Goal: Task Accomplishment & Management: Use online tool/utility

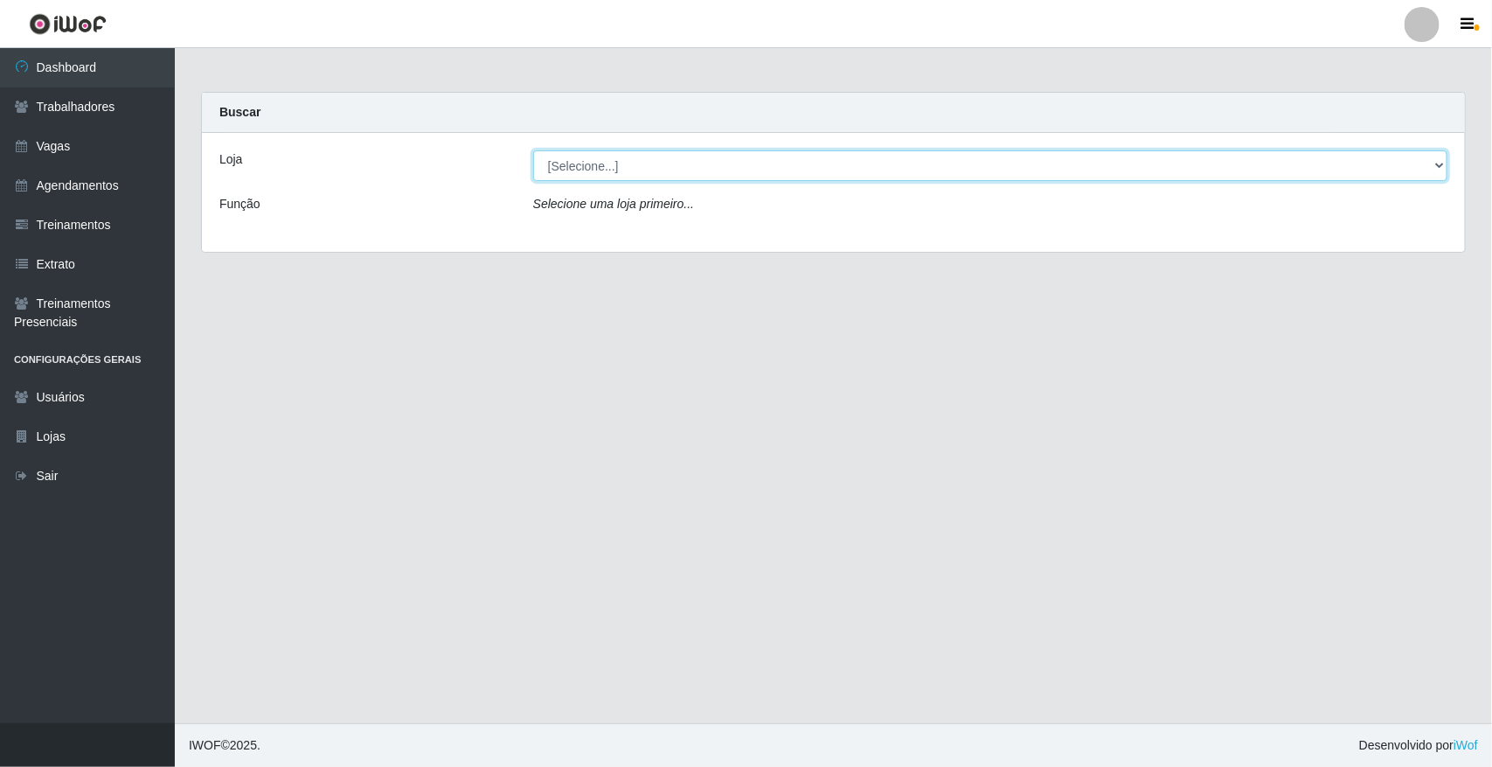
click at [603, 175] on select "[Selecione...] [GEOGRAPHIC_DATA]" at bounding box center [990, 165] width 914 height 31
click at [608, 167] on select "[Selecione...] [GEOGRAPHIC_DATA]" at bounding box center [990, 165] width 914 height 31
select select "65"
click at [533, 150] on select "[Selecione...] [GEOGRAPHIC_DATA]" at bounding box center [990, 165] width 914 height 31
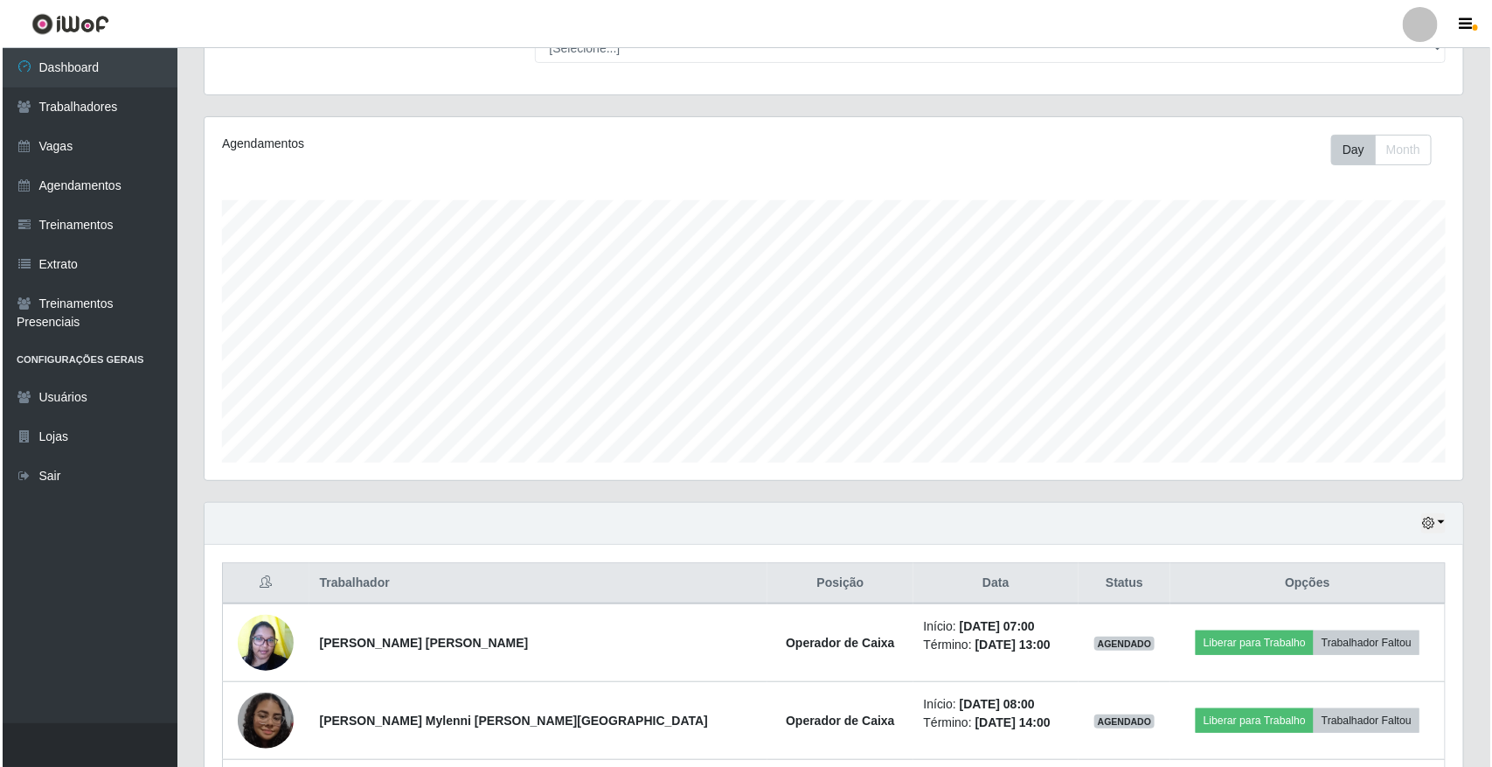
scroll to position [396, 0]
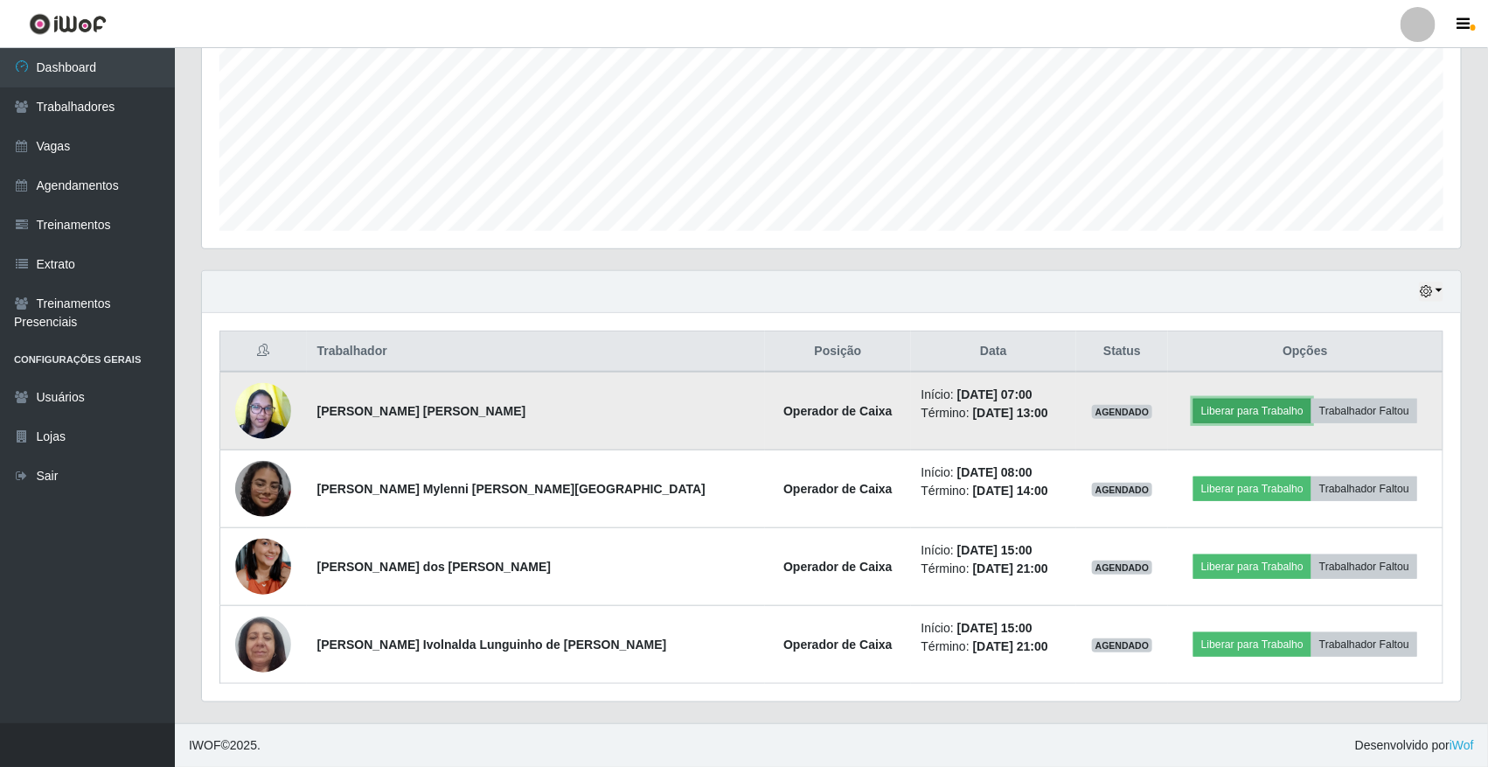
click at [1215, 400] on button "Liberar para Trabalho" at bounding box center [1252, 411] width 118 height 24
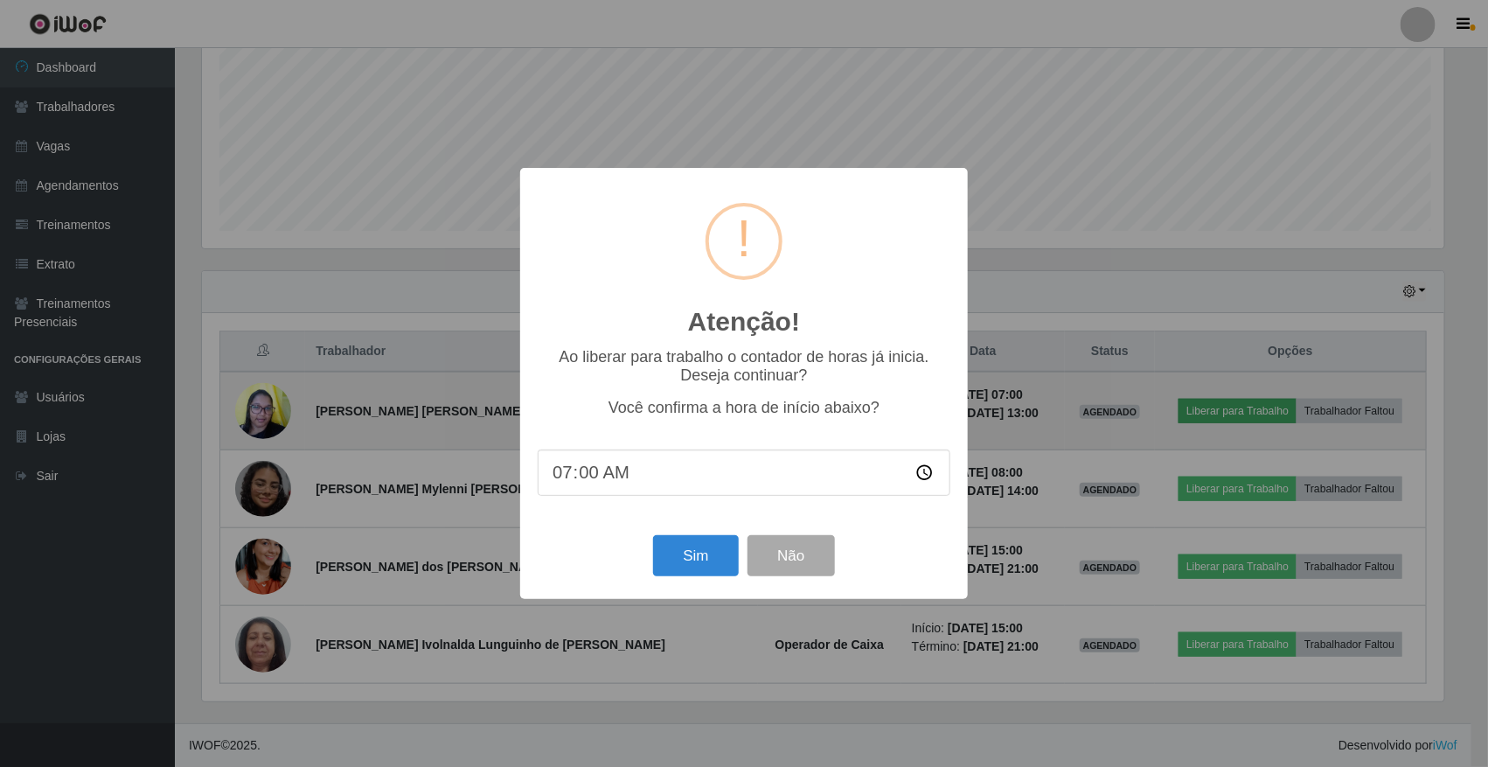
scroll to position [364, 1247]
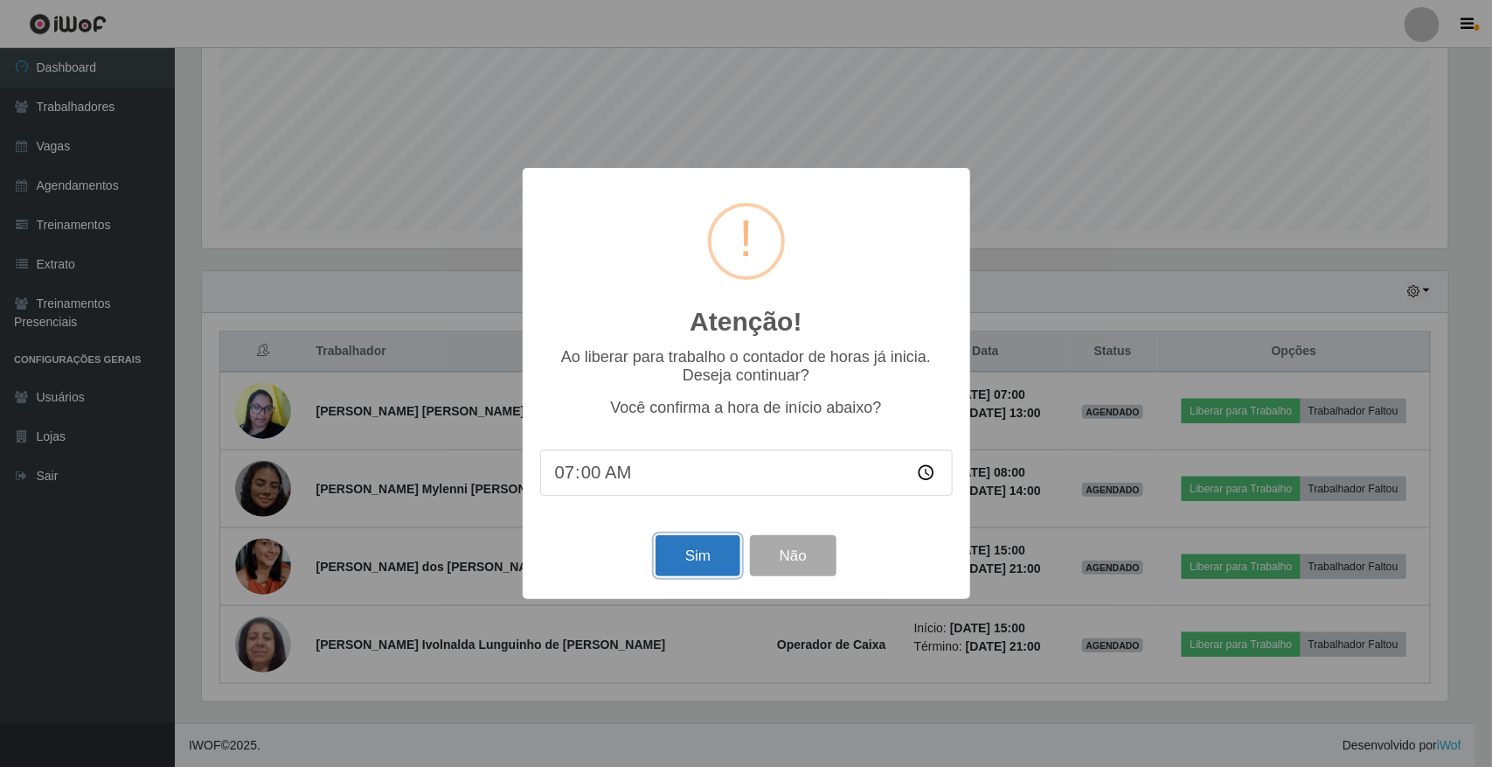
click at [718, 571] on button "Sim" at bounding box center [698, 555] width 85 height 41
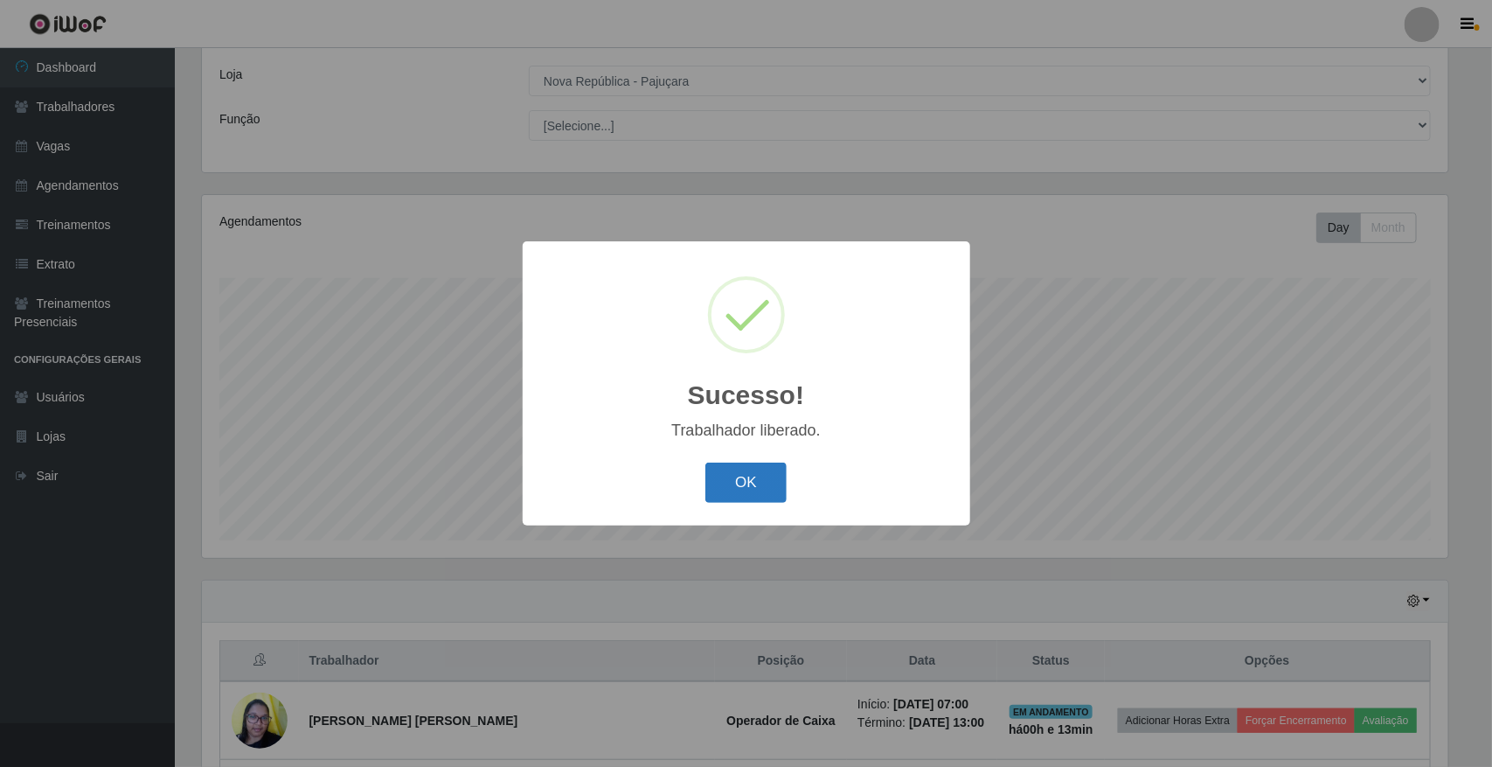
click at [750, 494] on button "OK" at bounding box center [745, 482] width 81 height 41
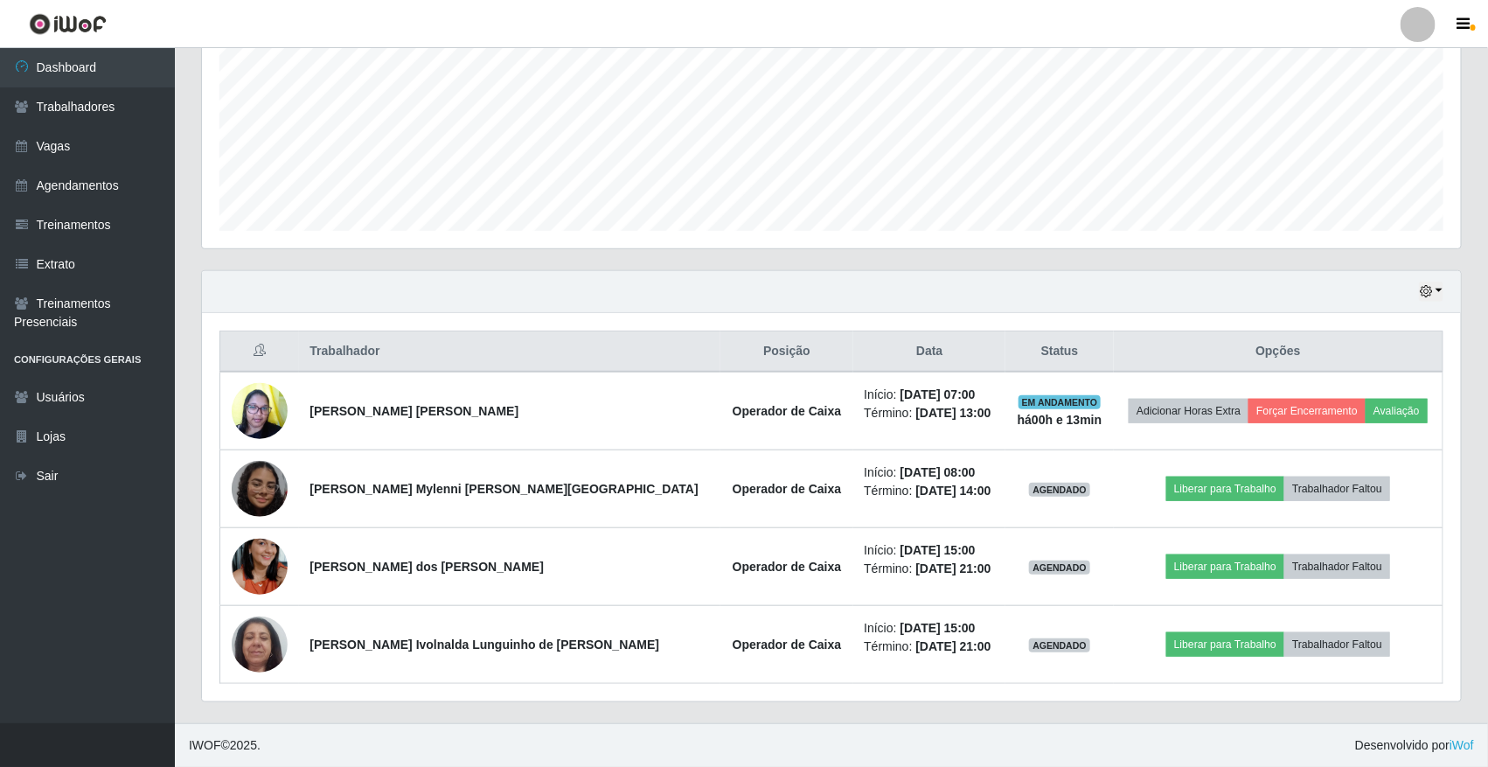
scroll to position [396, 0]
click at [1431, 281] on button "button" at bounding box center [1431, 291] width 24 height 20
click at [1405, 345] on button "1 dia" at bounding box center [1372, 360] width 138 height 37
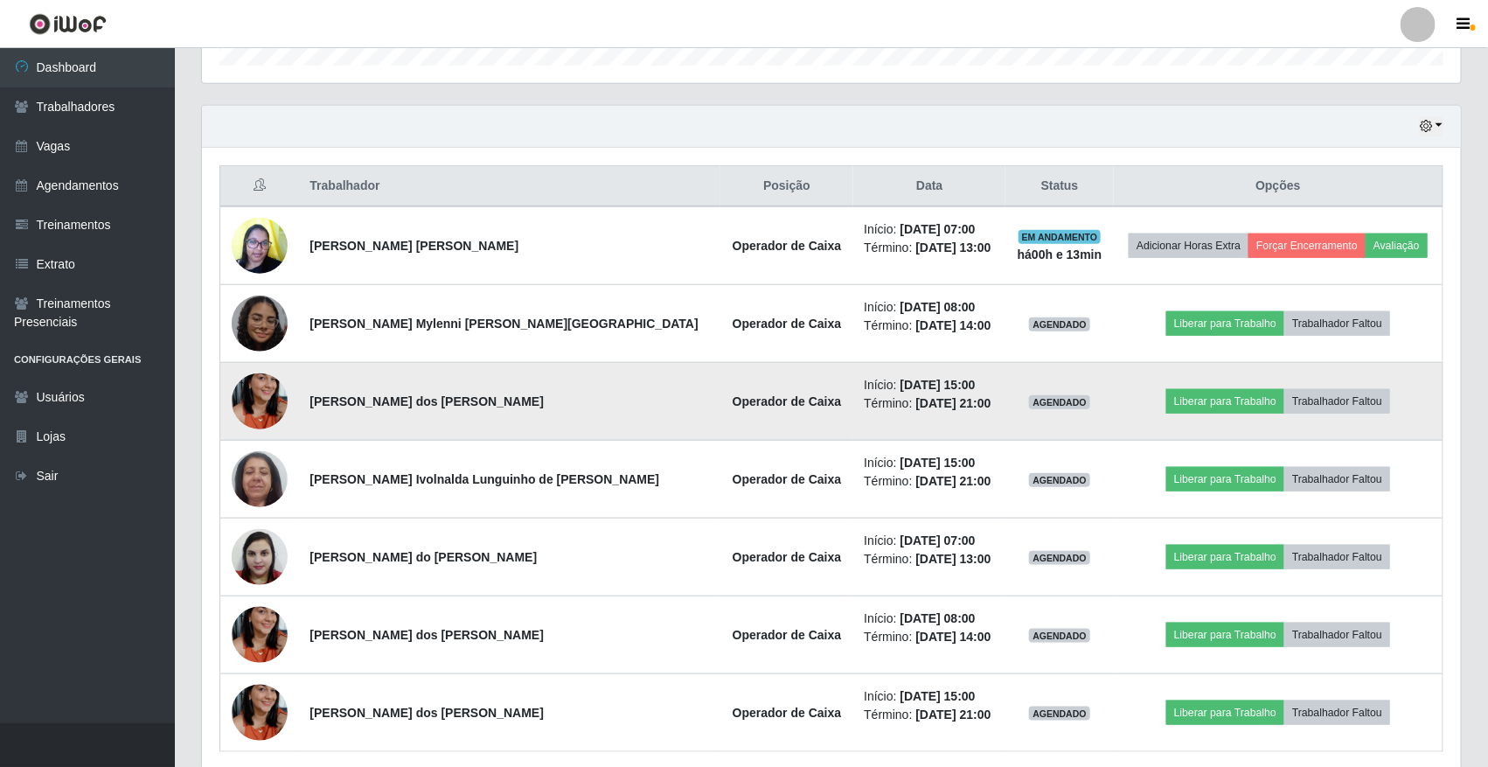
scroll to position [521, 0]
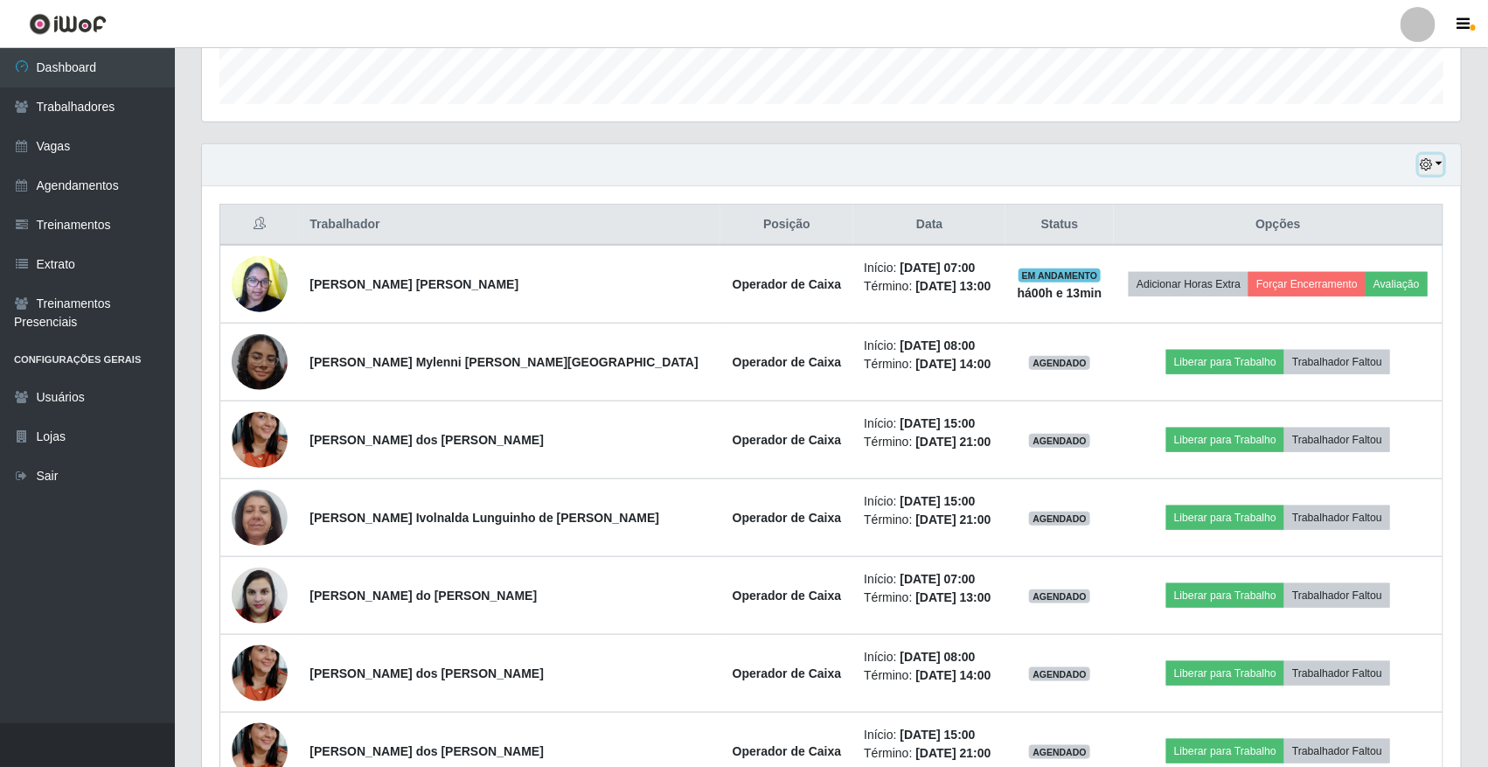
click at [1435, 175] on button "button" at bounding box center [1431, 165] width 24 height 20
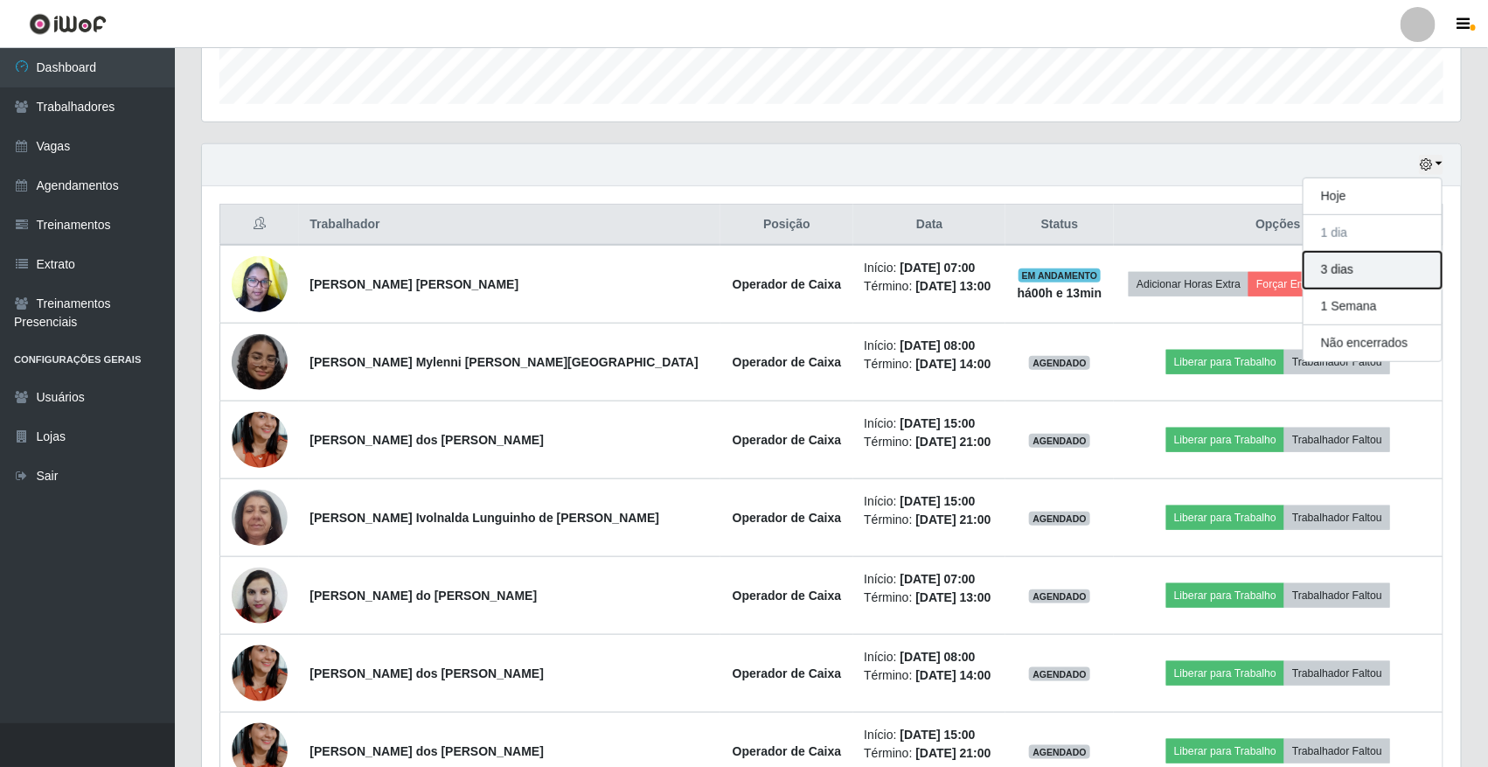
click at [1371, 271] on button "3 dias" at bounding box center [1372, 270] width 138 height 37
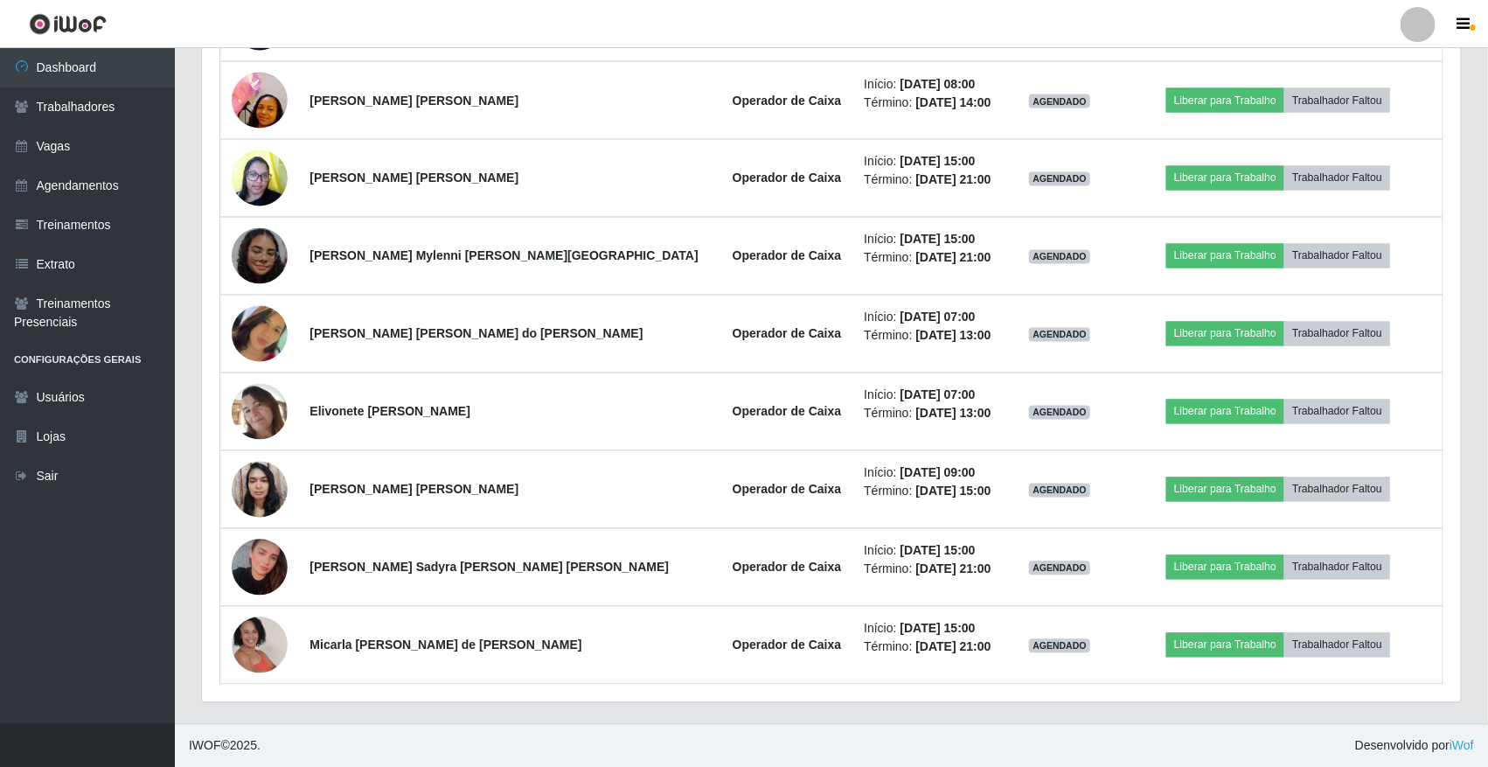
scroll to position [1333, 0]
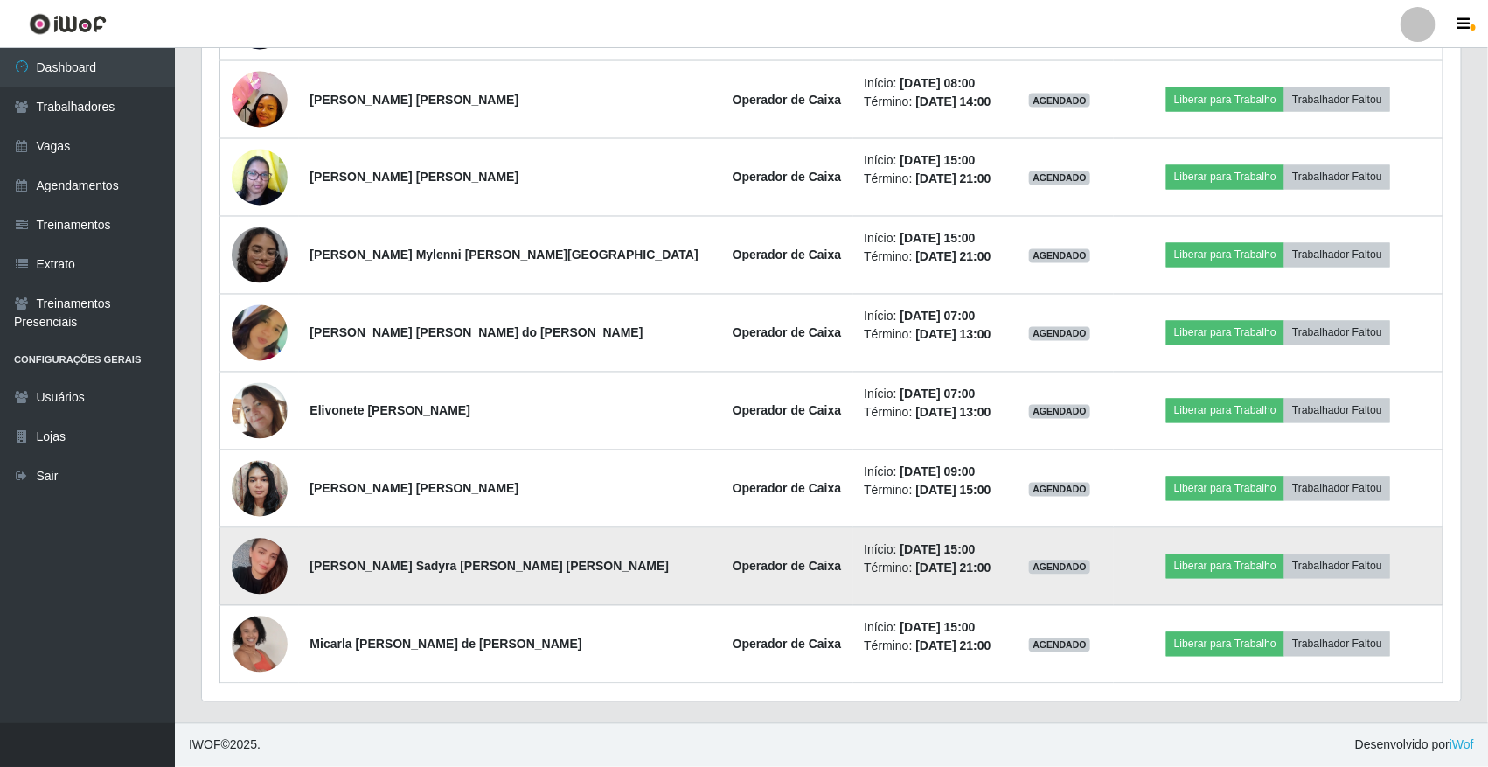
click at [254, 559] on img at bounding box center [260, 566] width 56 height 59
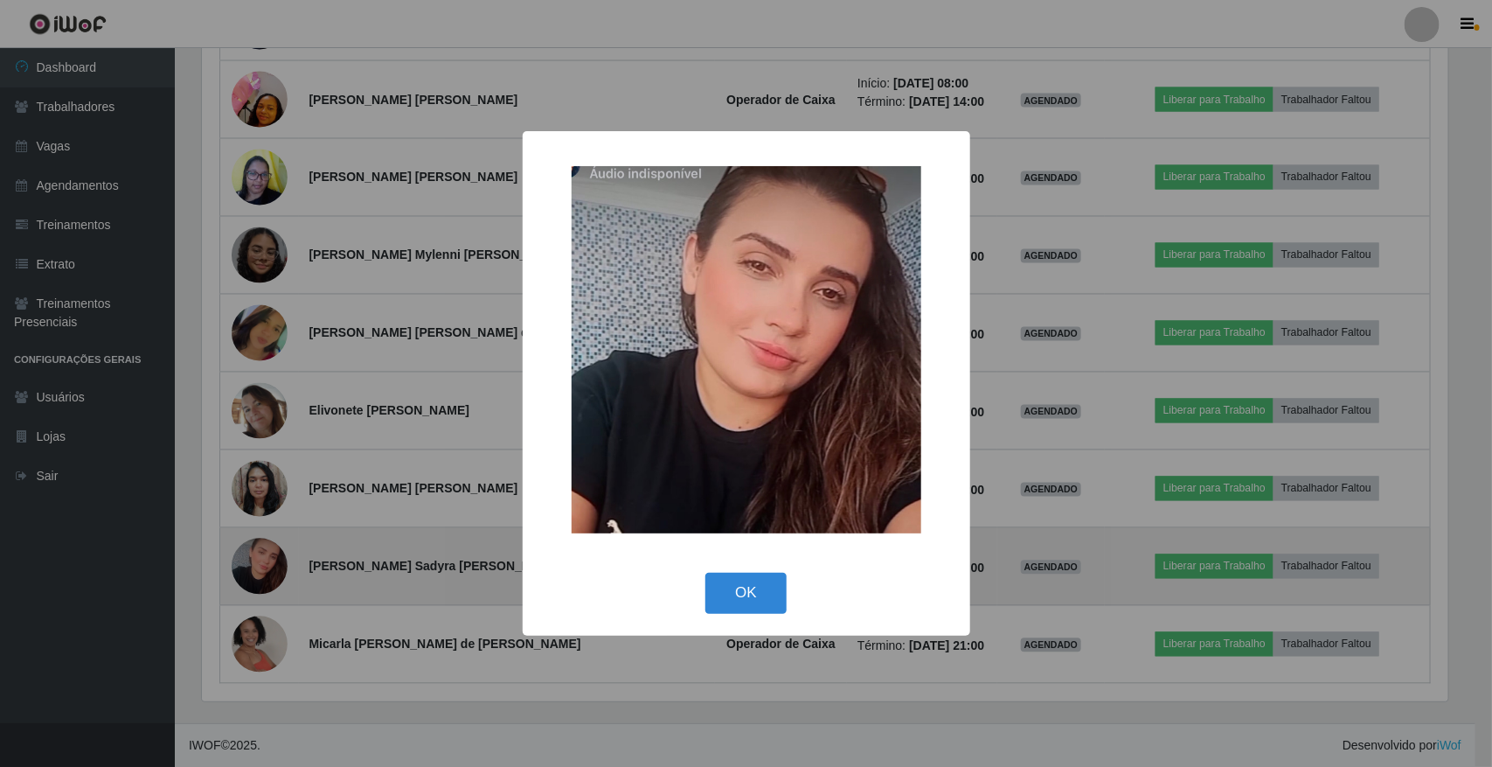
click at [254, 559] on div "× OK Cancel" at bounding box center [746, 383] width 1492 height 767
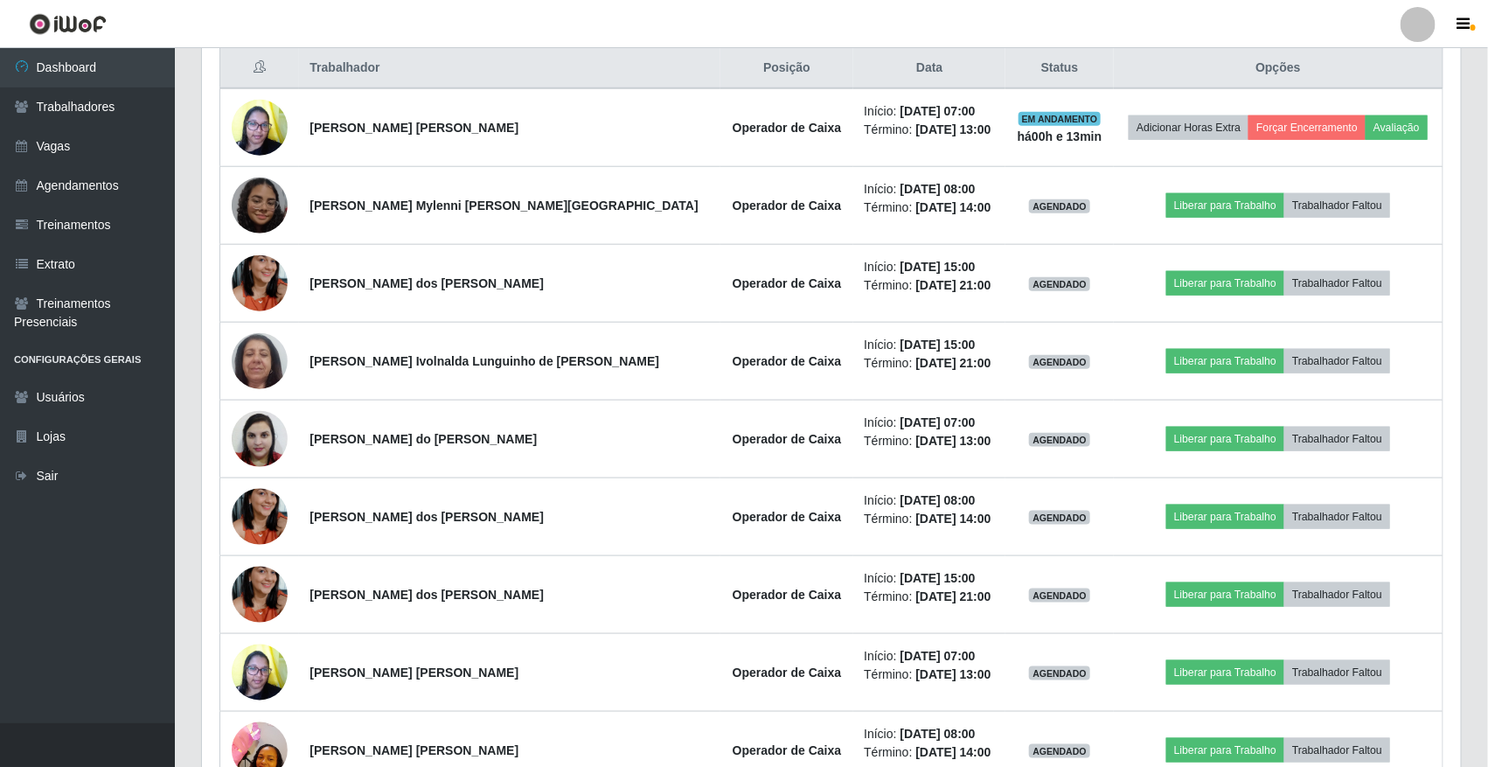
scroll to position [459, 0]
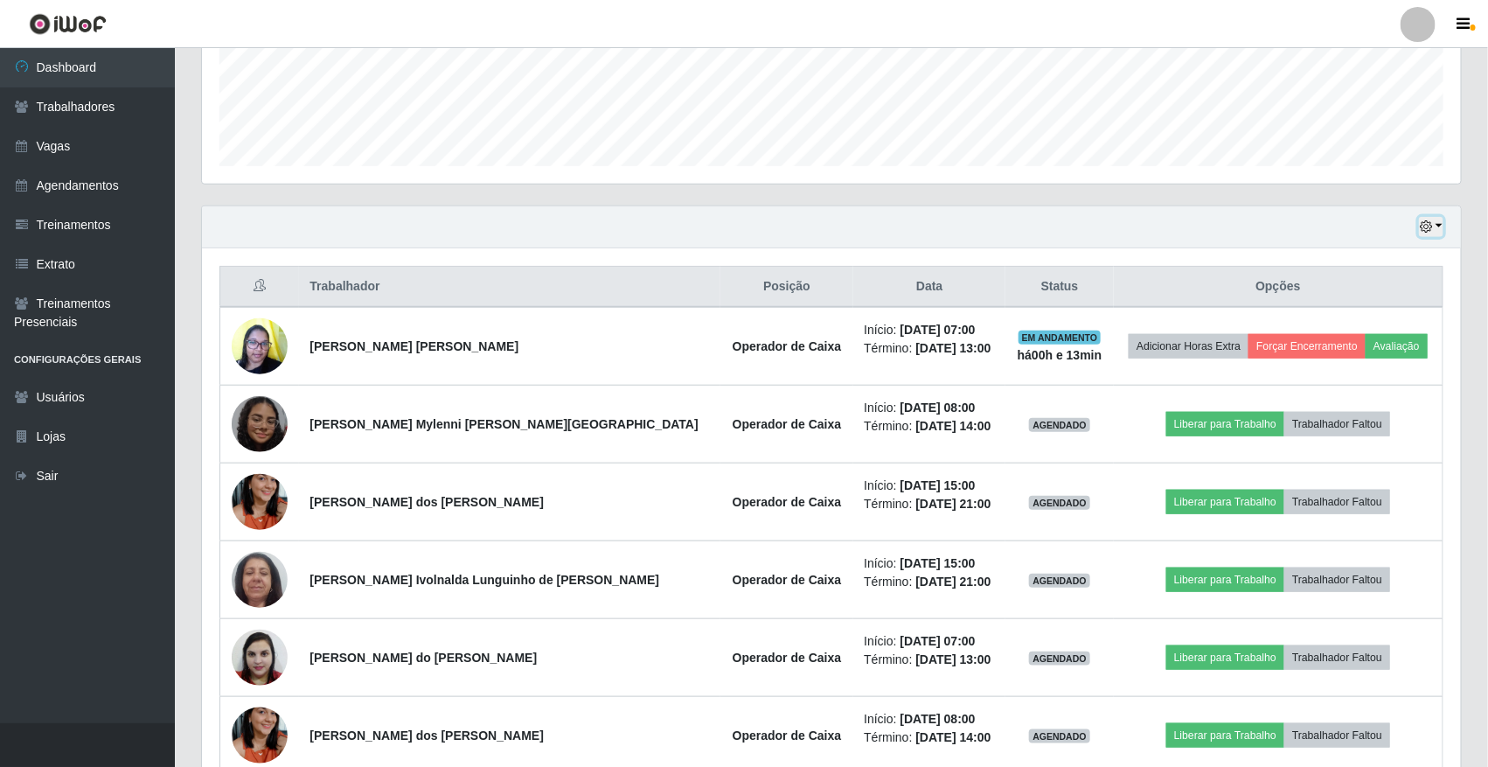
click at [1435, 230] on button "button" at bounding box center [1431, 227] width 24 height 20
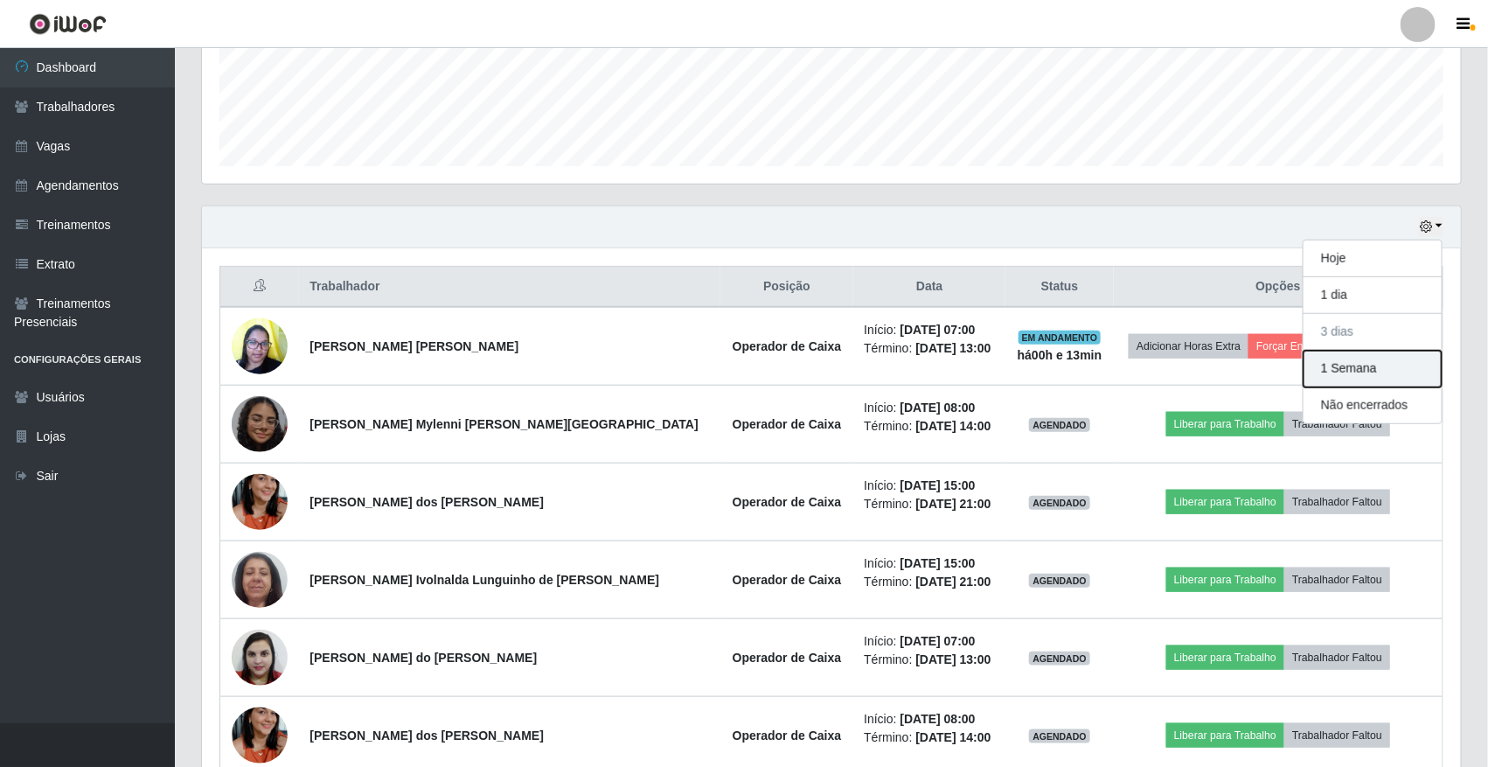
click at [1399, 377] on button "1 Semana" at bounding box center [1372, 369] width 138 height 37
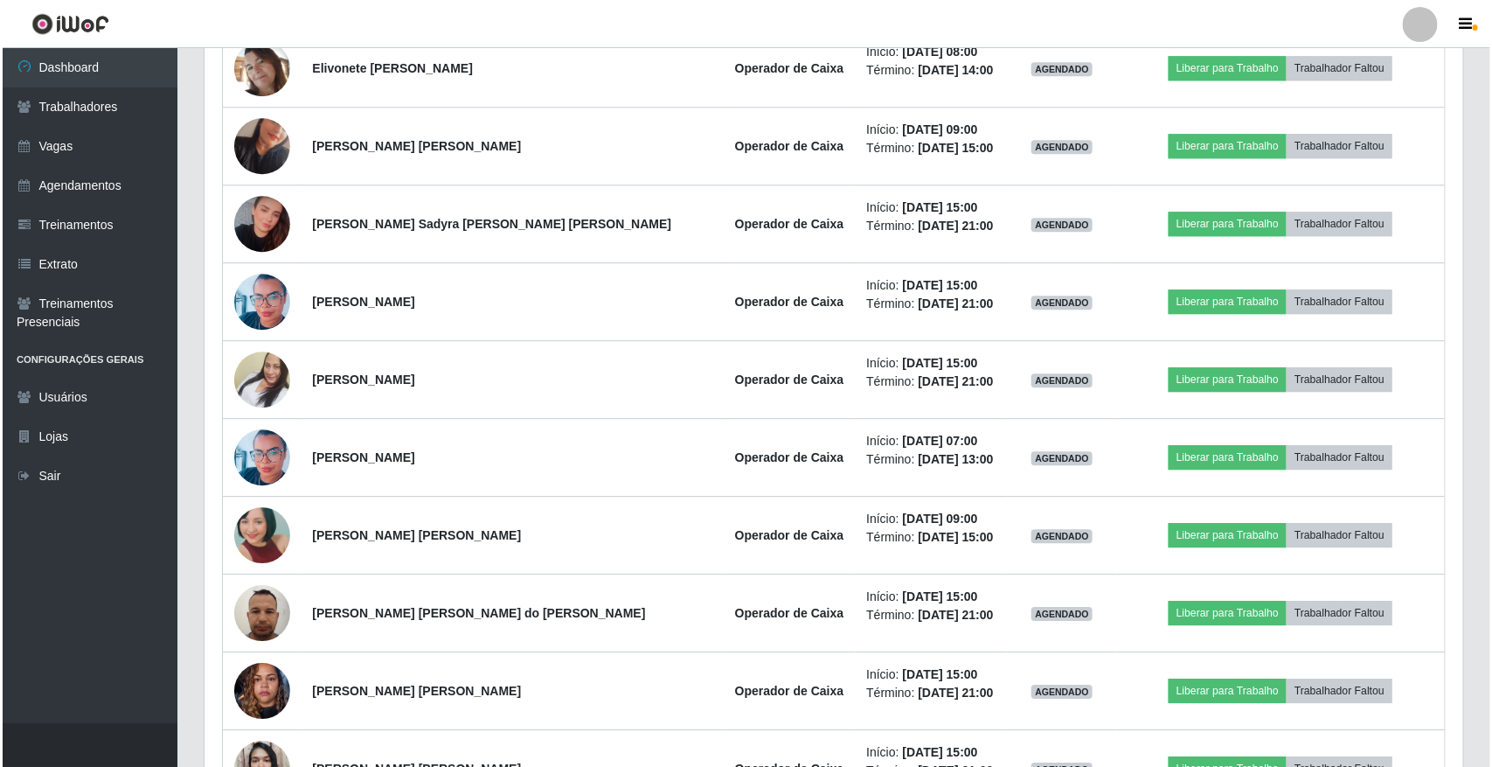
scroll to position [2098, 0]
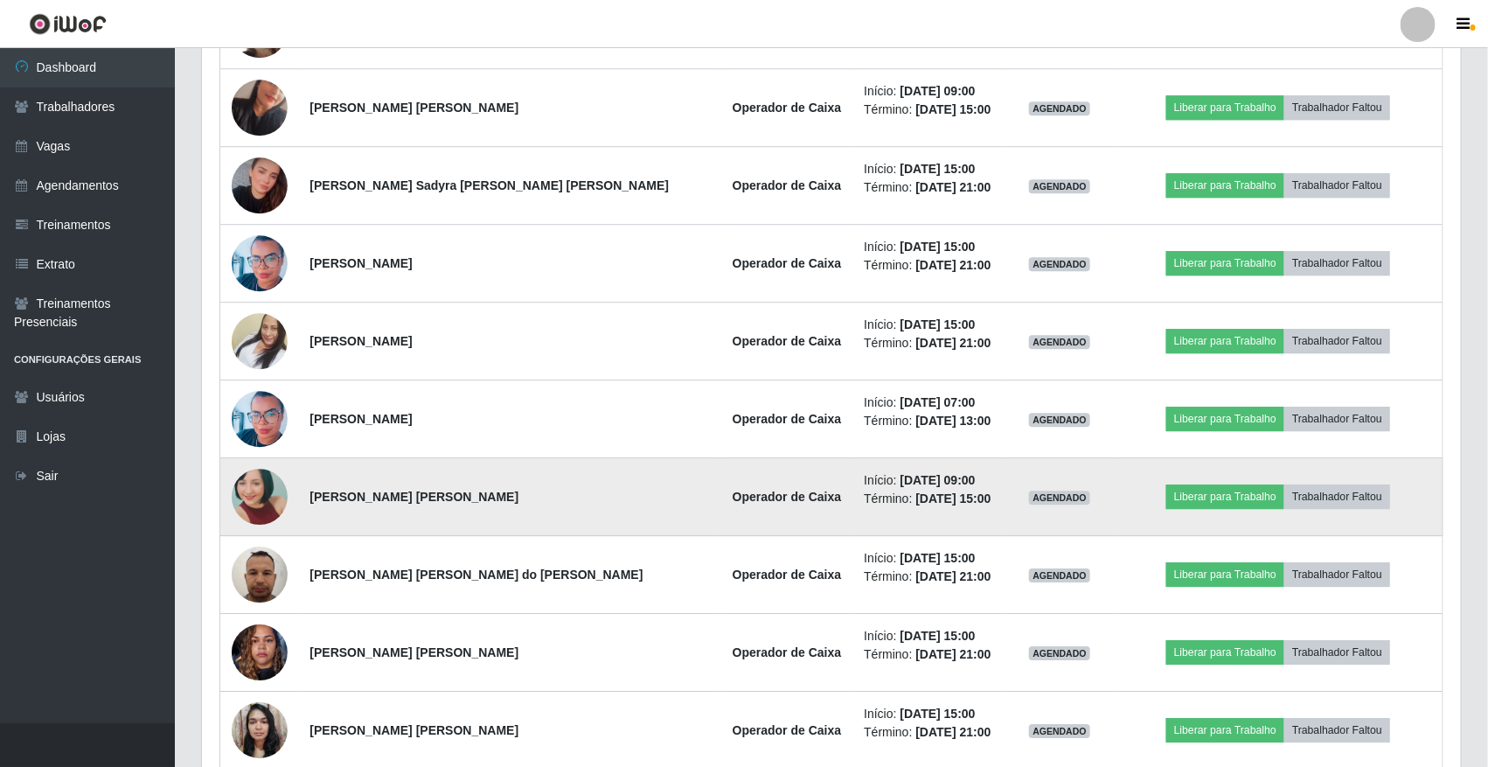
click at [267, 521] on img at bounding box center [260, 496] width 56 height 118
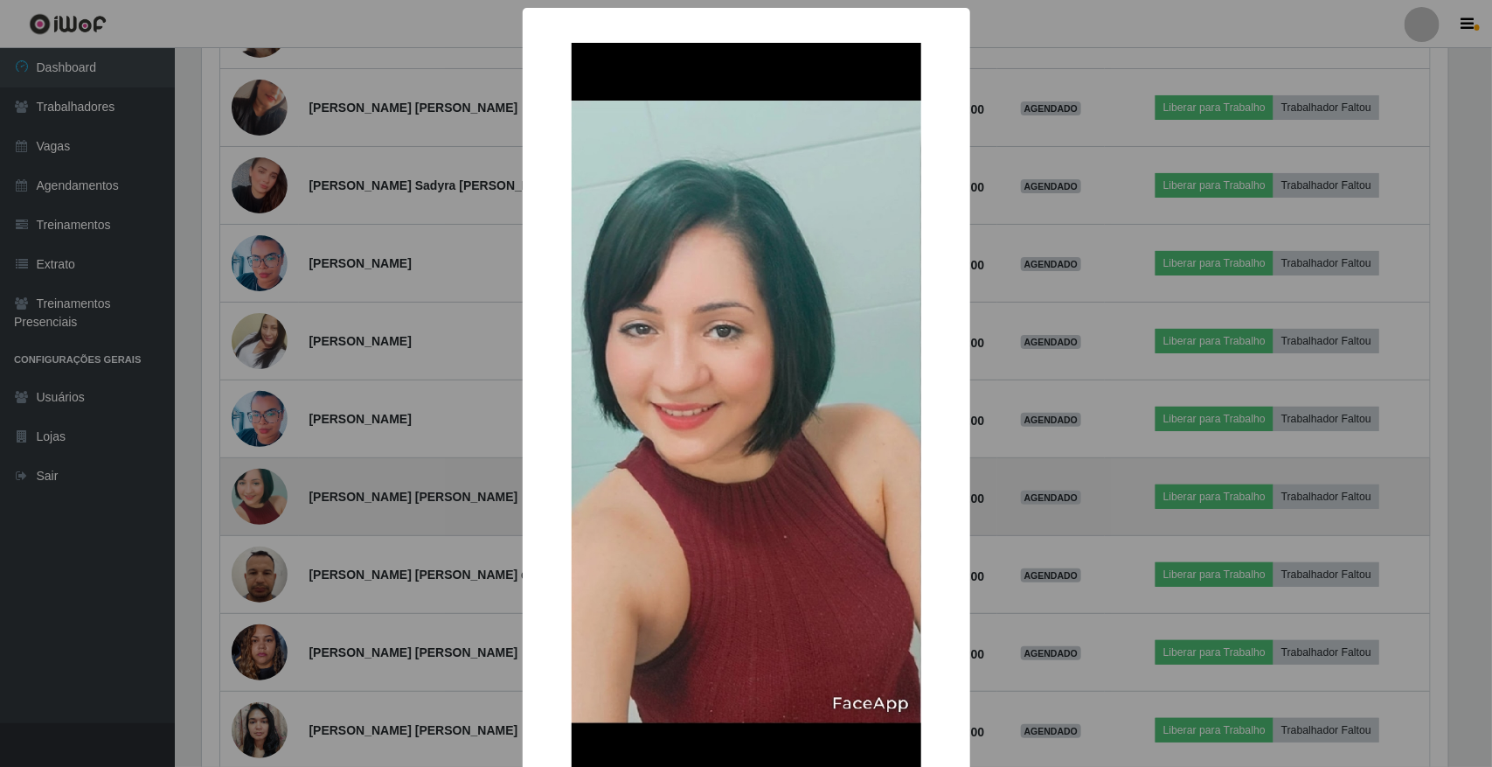
click at [267, 521] on div "× OK Cancel" at bounding box center [746, 383] width 1492 height 767
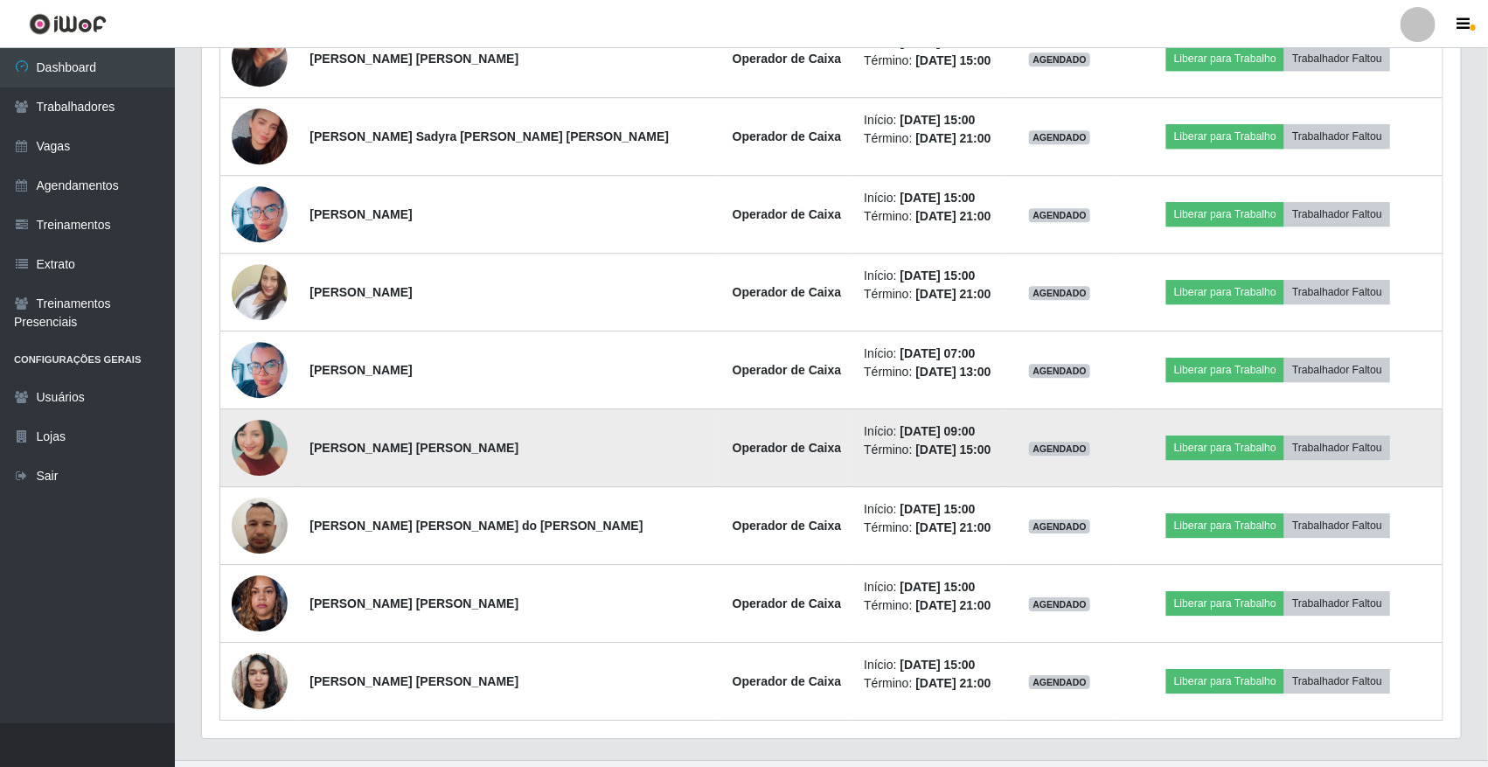
scroll to position [0, 0]
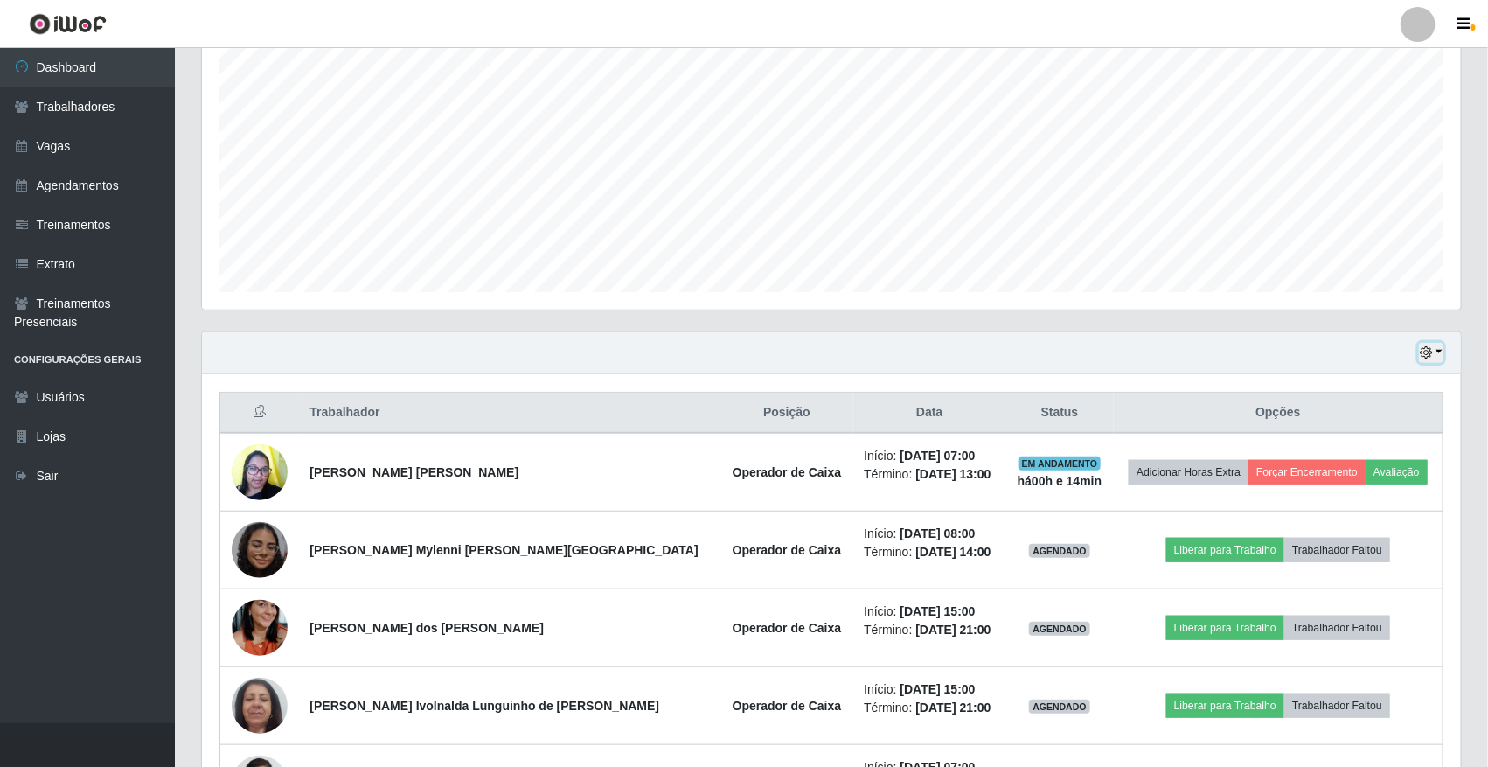
click at [1428, 343] on button "button" at bounding box center [1431, 353] width 24 height 20
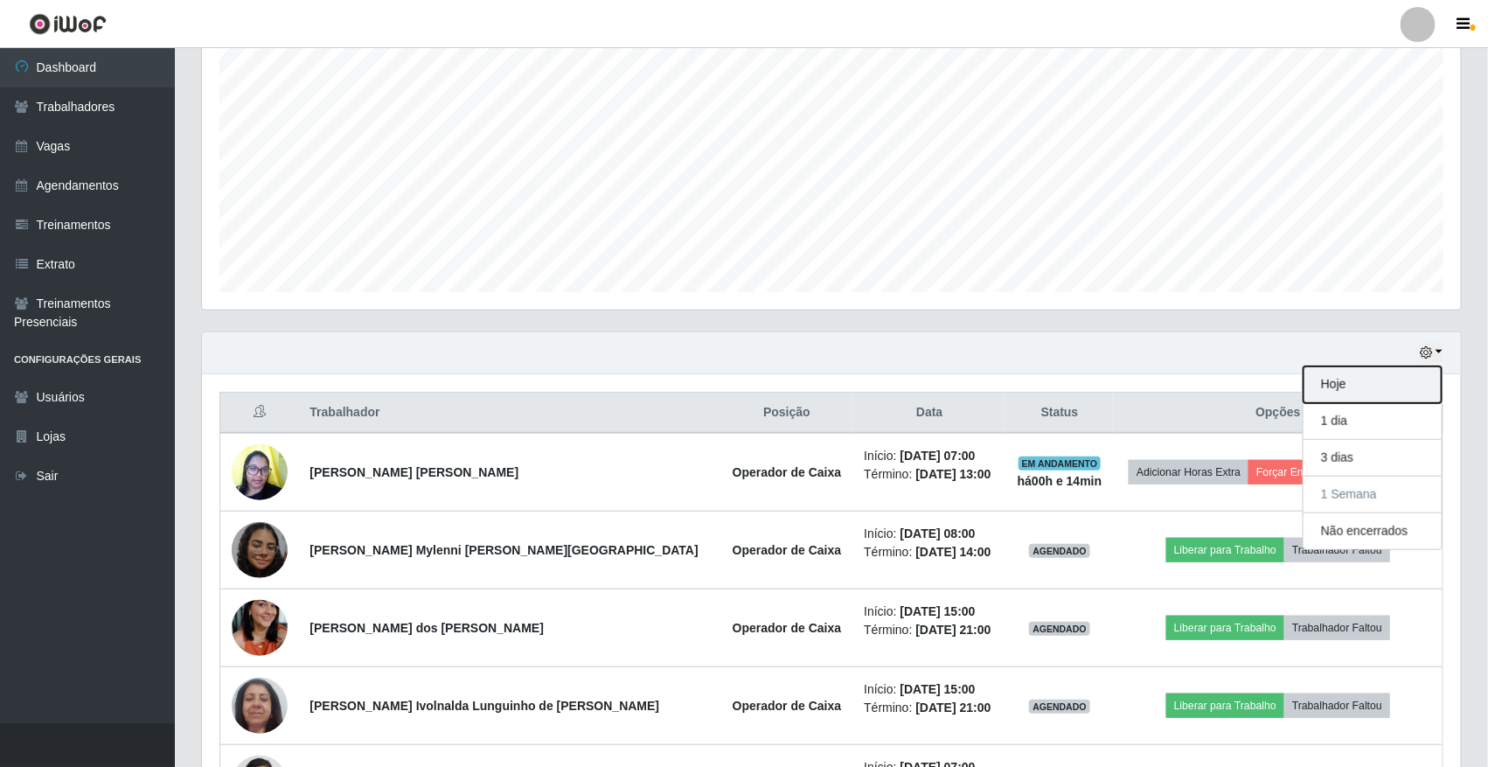
click at [1392, 373] on button "Hoje" at bounding box center [1372, 384] width 138 height 37
